Goal: Task Accomplishment & Management: Manage account settings

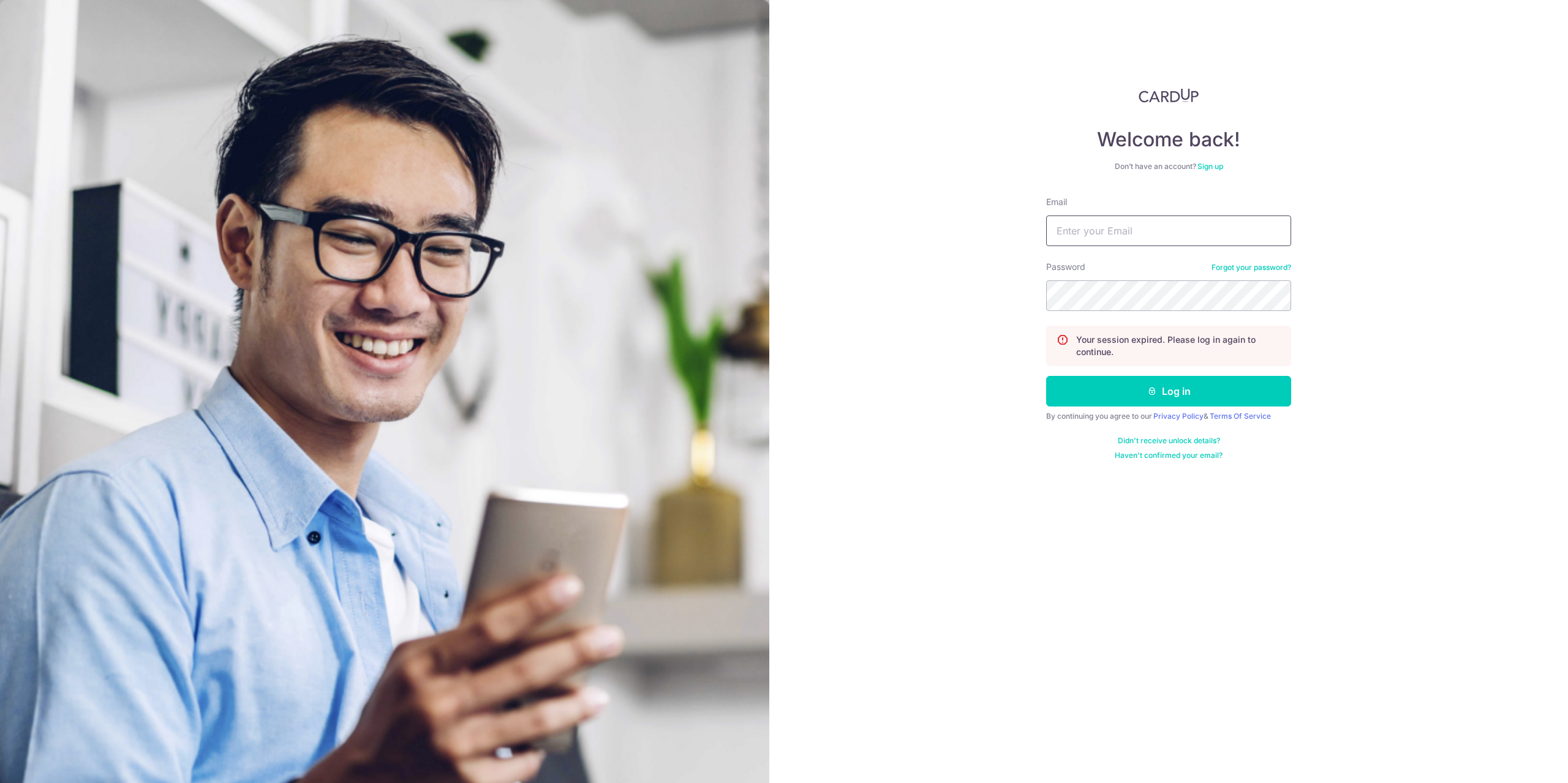
click at [1071, 228] on input "Email" at bounding box center [1169, 231] width 245 height 31
type input "[EMAIL_ADDRESS][DOMAIN_NAME]"
click at [1046, 376] on button "Log in" at bounding box center [1169, 391] width 245 height 31
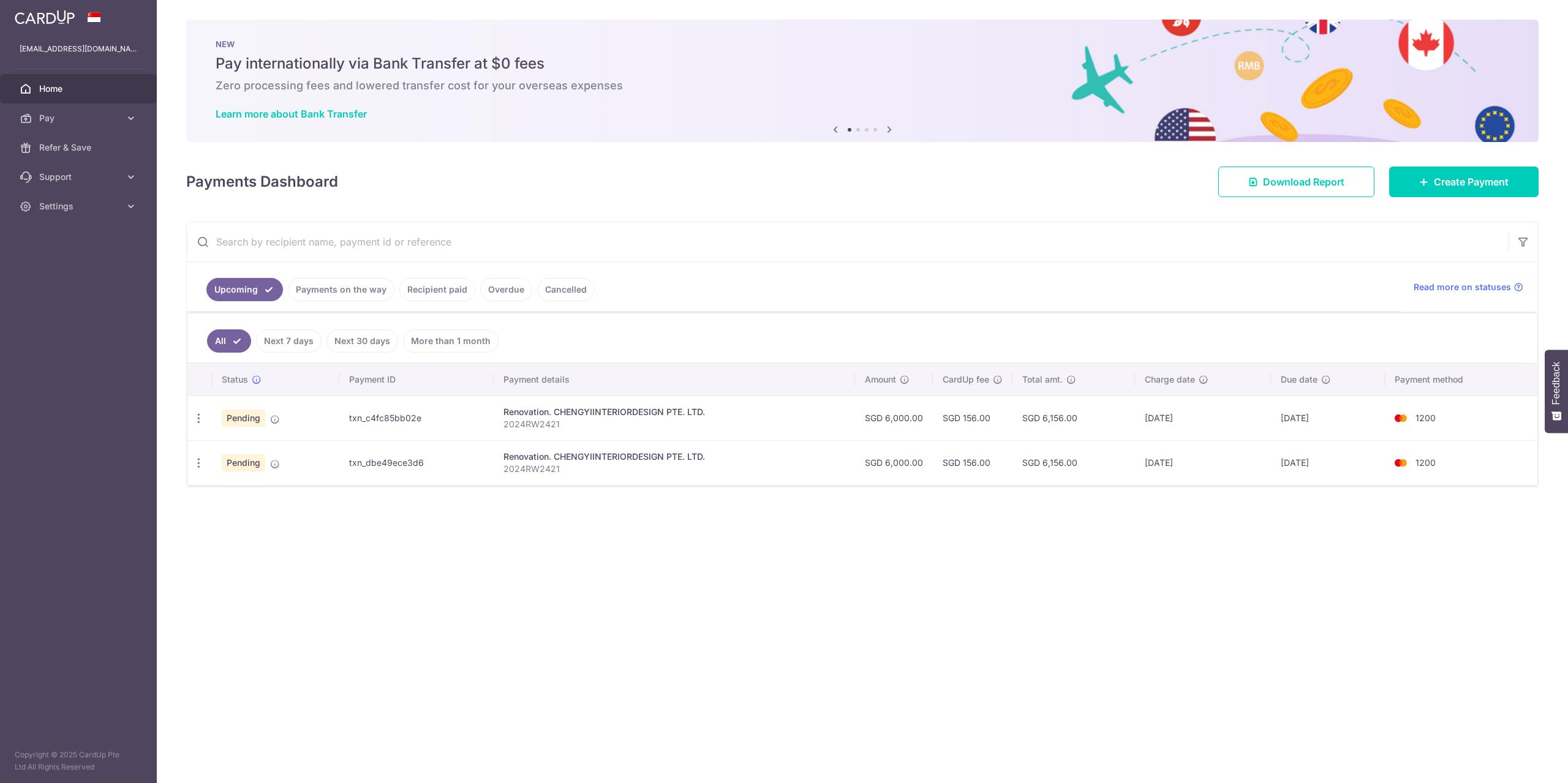
click at [956, 565] on div "× Pause Schedule Pause all future payments in this series Pause just this one p…" at bounding box center [863, 391] width 1411 height 783
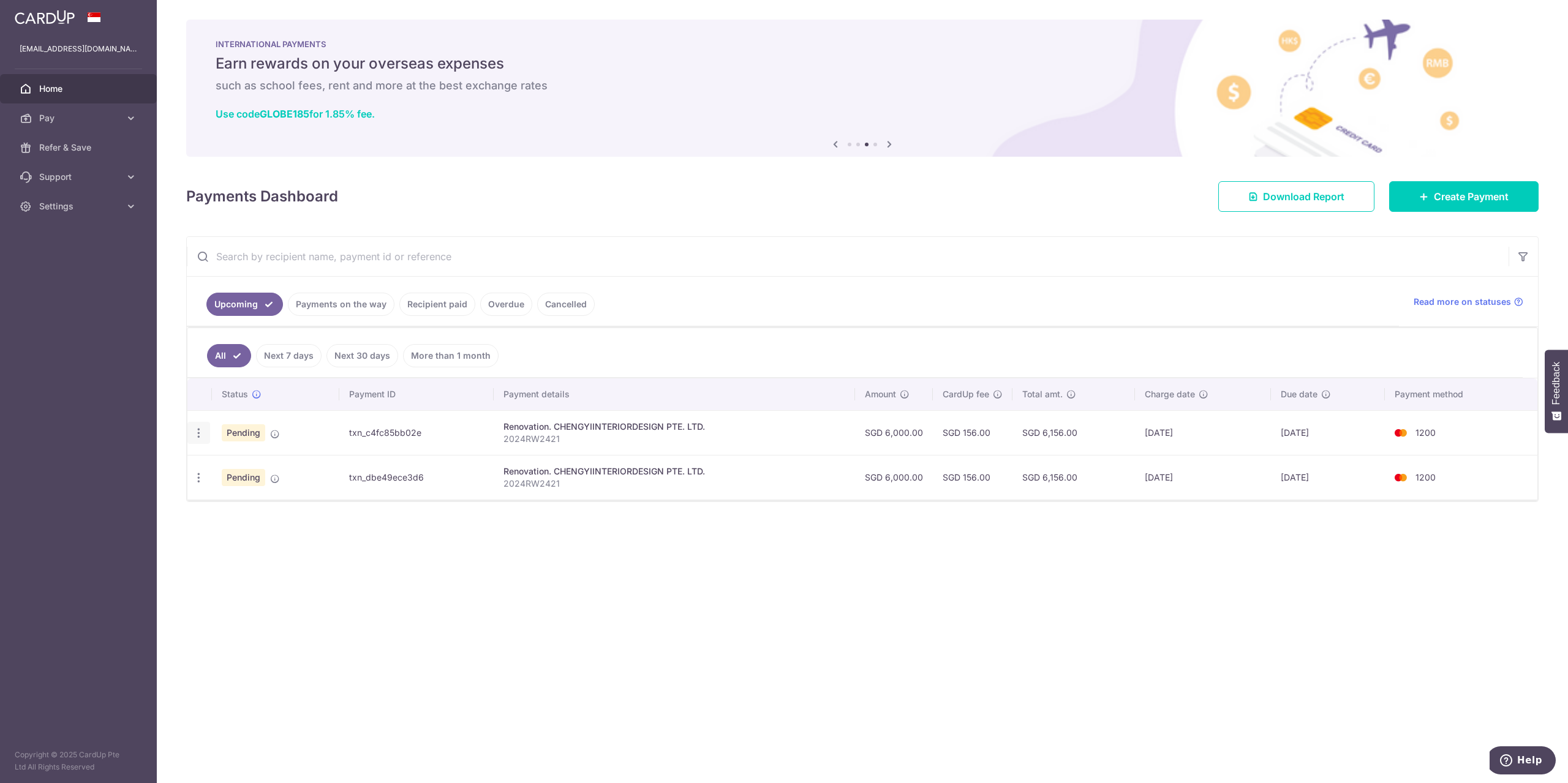
click at [200, 440] on div "Update payment Cancel payment" at bounding box center [199, 433] width 22 height 22
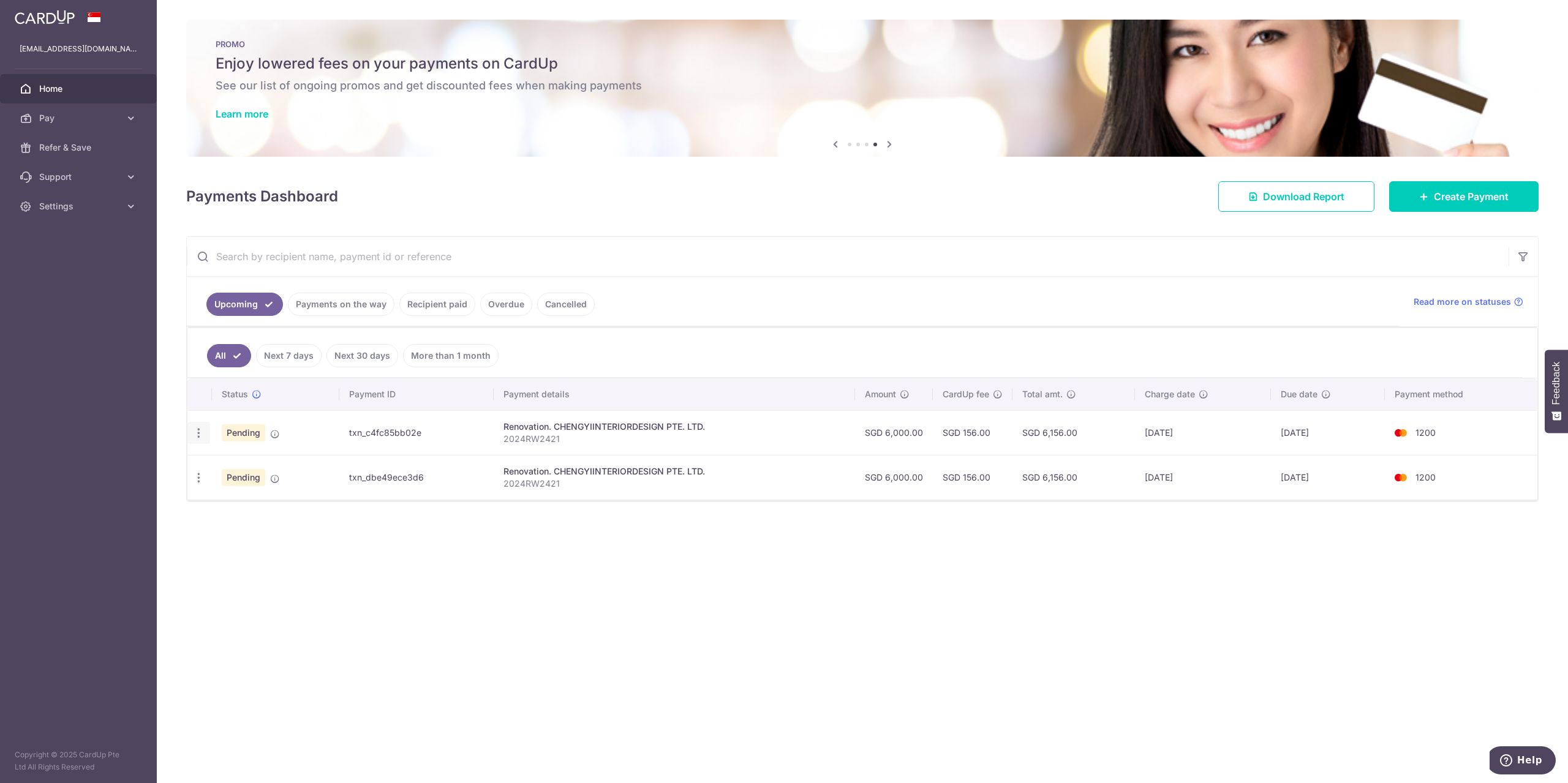
click at [199, 429] on icon "button" at bounding box center [199, 433] width 13 height 13
click at [209, 463] on icon at bounding box center [205, 466] width 15 height 15
radio input "true"
type input "6,000.00"
type input "[DATE]"
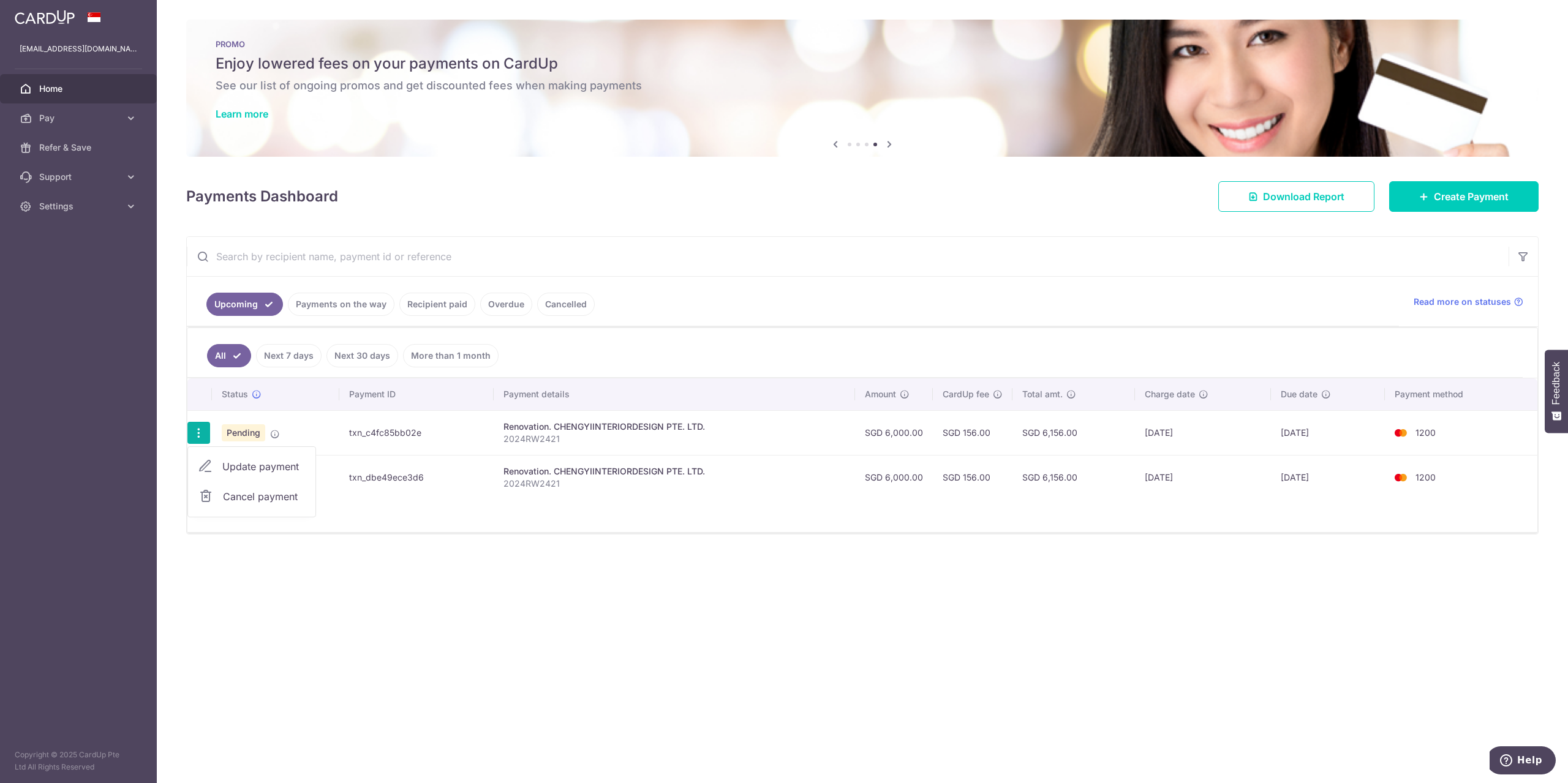
type input "2024RW2421"
type input "4th payment of 50%"
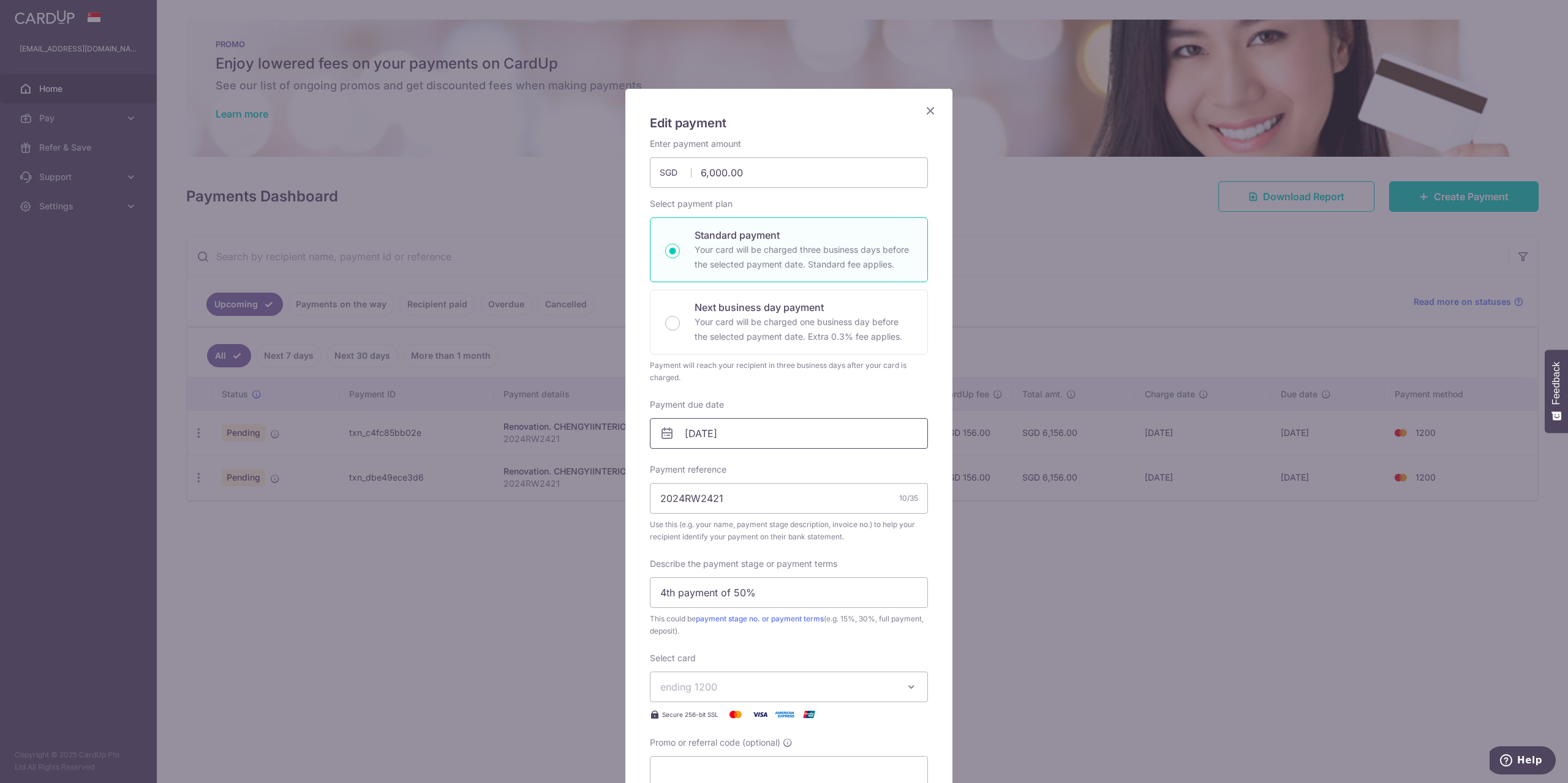
click at [732, 427] on input "[DATE]" at bounding box center [789, 433] width 278 height 31
click at [764, 546] on link "11" at bounding box center [768, 544] width 20 height 20
type input "[DATE]"
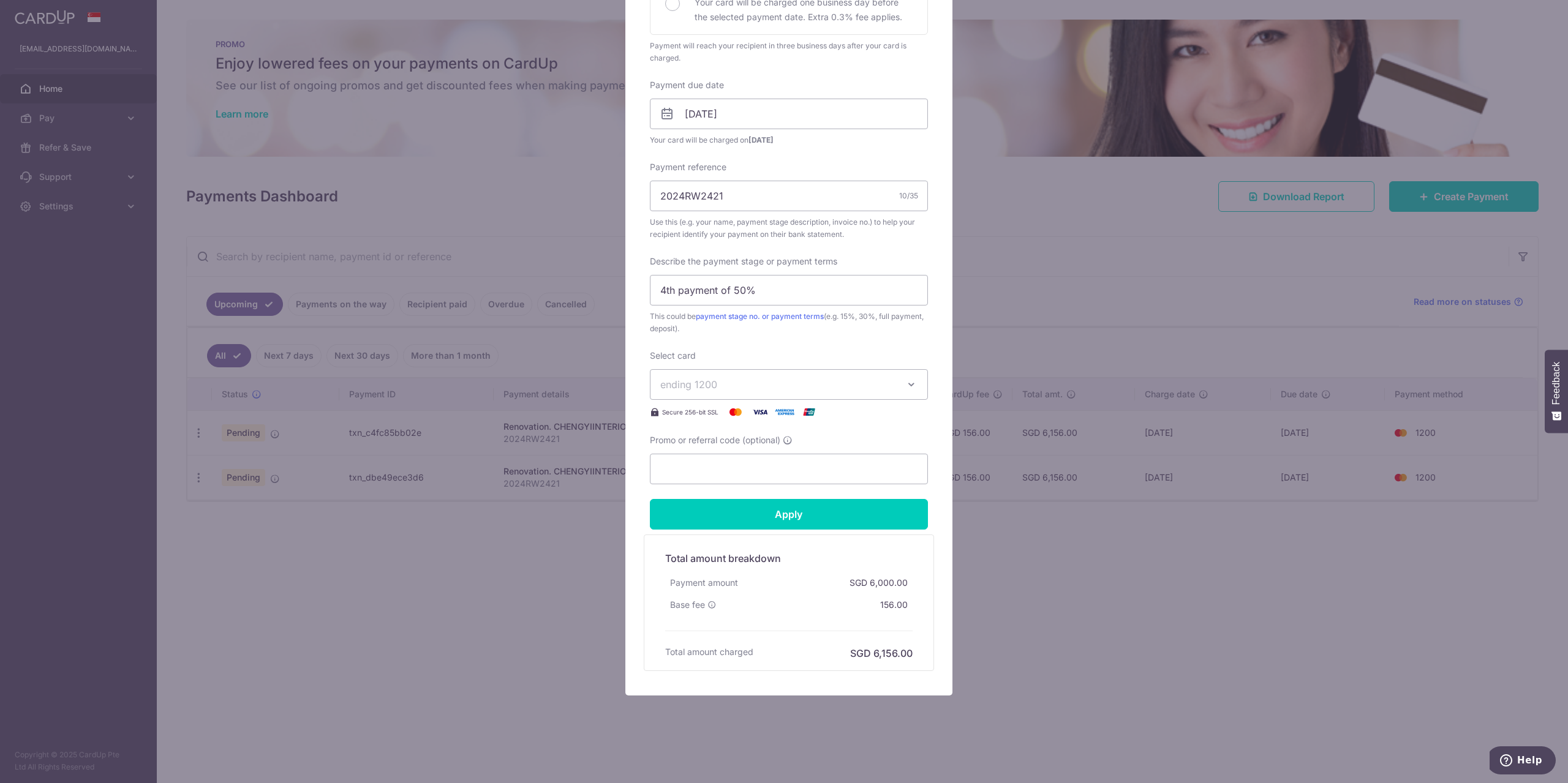
scroll to position [321, 0]
click at [754, 510] on input "Apply" at bounding box center [789, 513] width 278 height 31
type input "Successfully Applied"
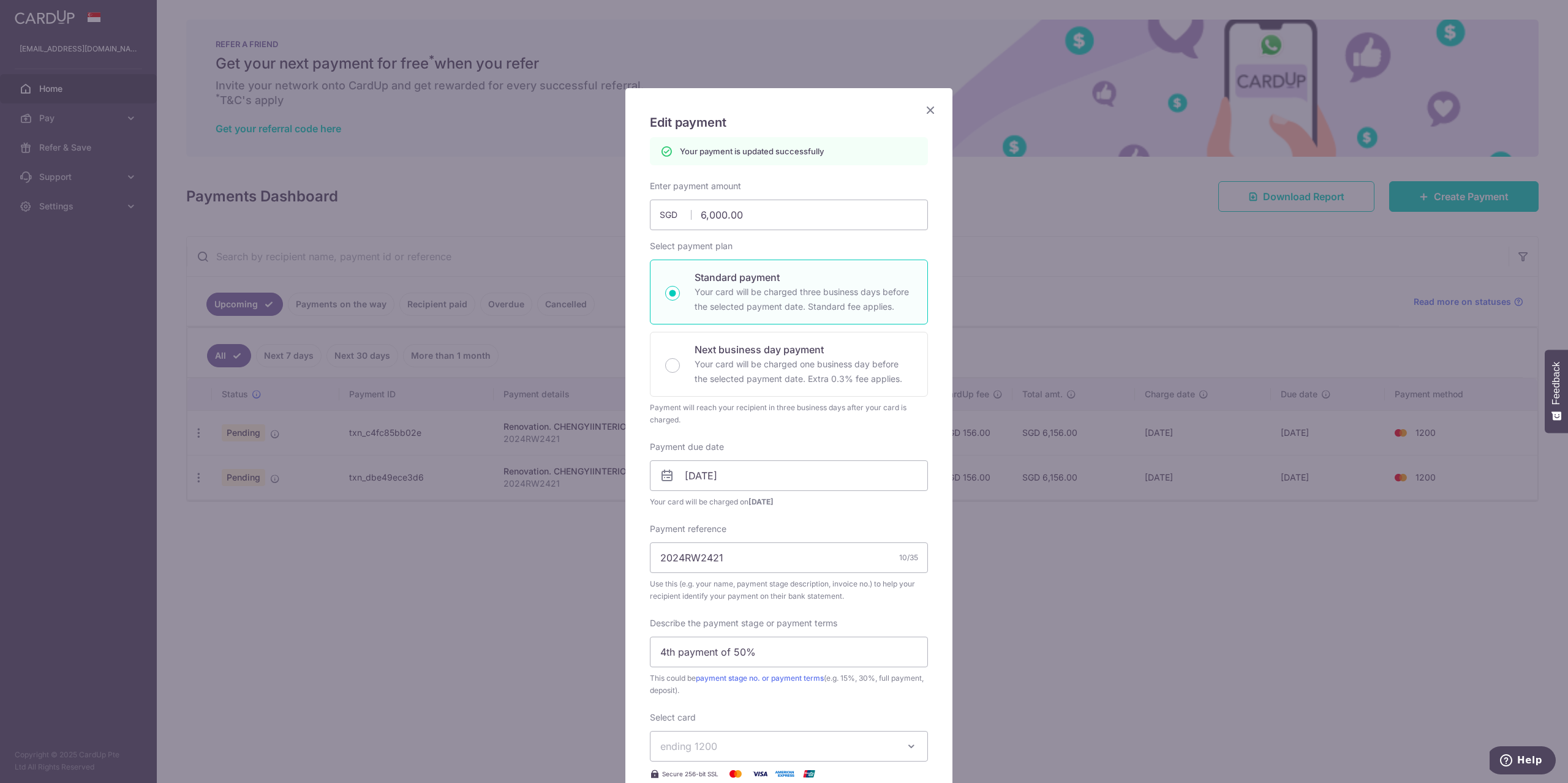
scroll to position [0, 0]
click at [924, 105] on icon "Close" at bounding box center [930, 110] width 15 height 15
